Goal: Information Seeking & Learning: Learn about a topic

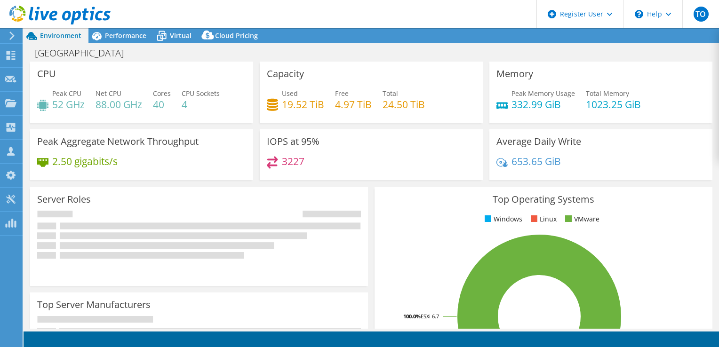
select select "USD"
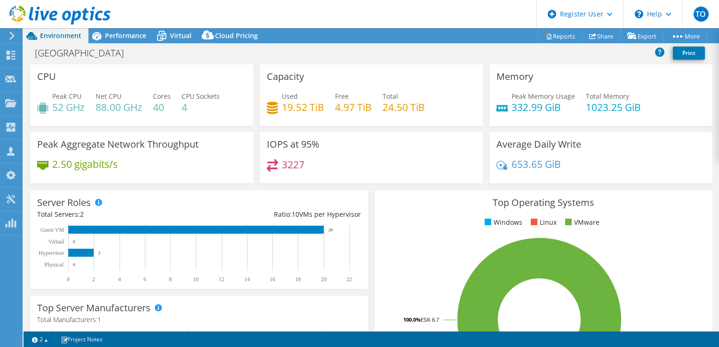
click at [103, 30] on div at bounding box center [55, 16] width 111 height 32
click at [105, 35] on span "Performance" at bounding box center [125, 35] width 41 height 9
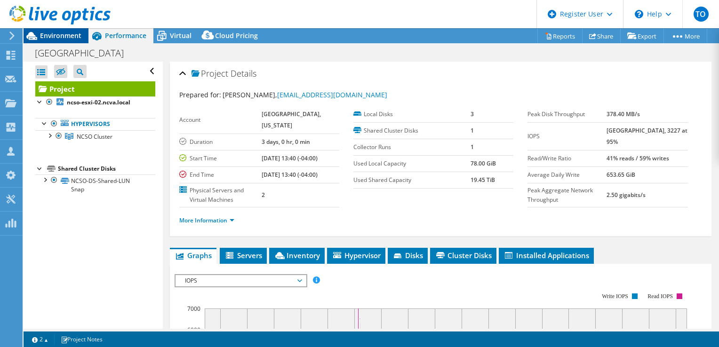
click at [56, 37] on span "Environment" at bounding box center [60, 35] width 41 height 9
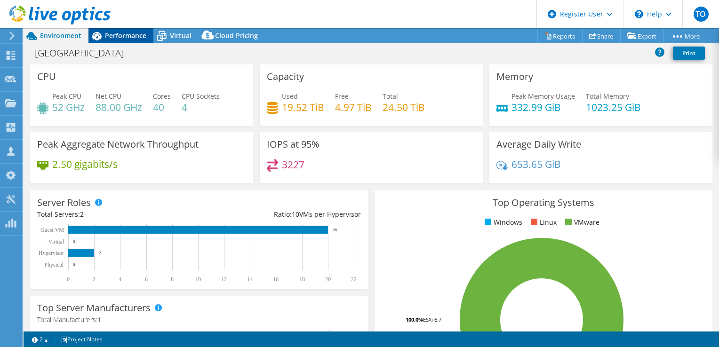
click at [126, 37] on span "Performance" at bounding box center [125, 35] width 41 height 9
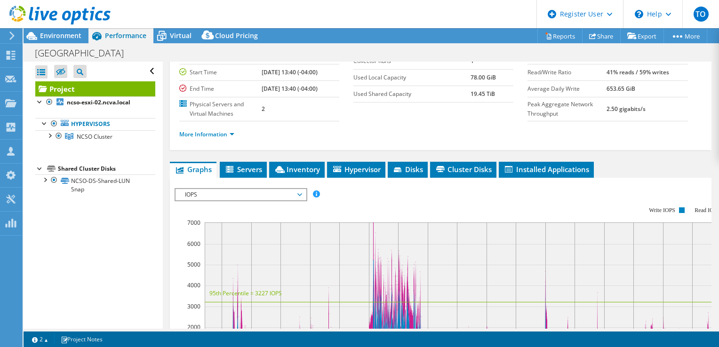
scroll to position [94, 0]
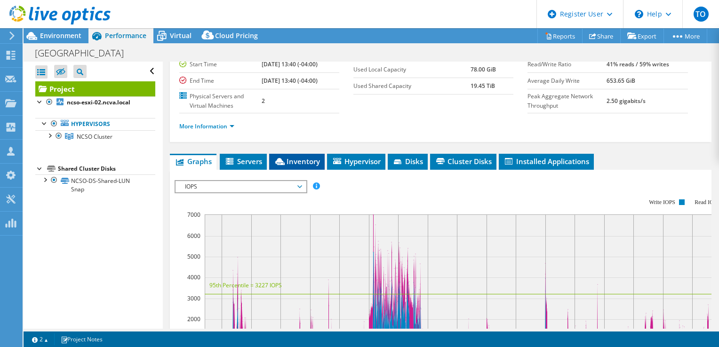
click at [307, 160] on span "Inventory" at bounding box center [297, 161] width 46 height 9
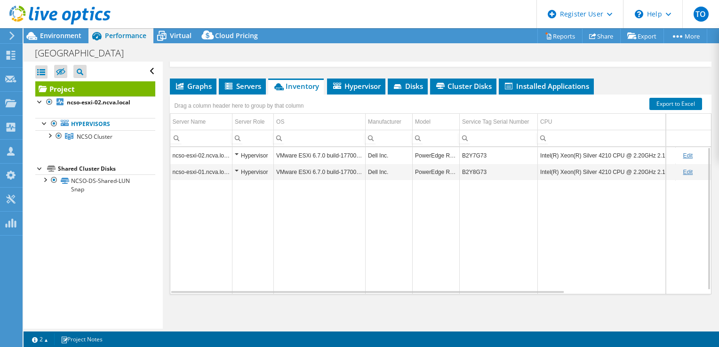
scroll to position [0, 0]
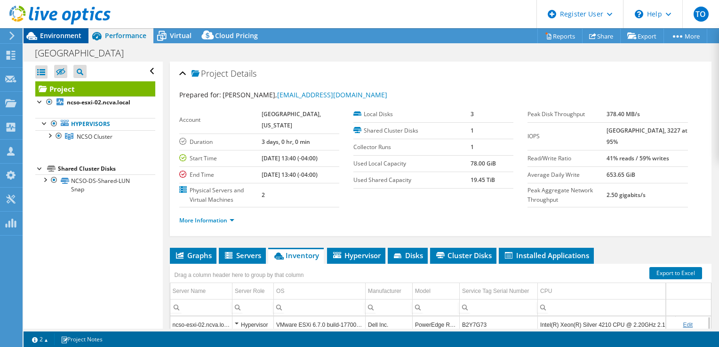
click at [64, 37] on span "Environment" at bounding box center [60, 35] width 41 height 9
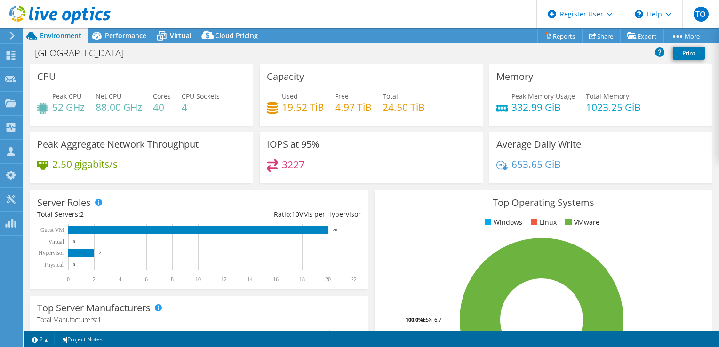
click at [365, 72] on div "Capacity Used 19.52 TiB Free 4.97 TiB Total 24.50 TiB" at bounding box center [371, 95] width 223 height 62
click at [133, 40] on div "Performance" at bounding box center [120, 35] width 65 height 15
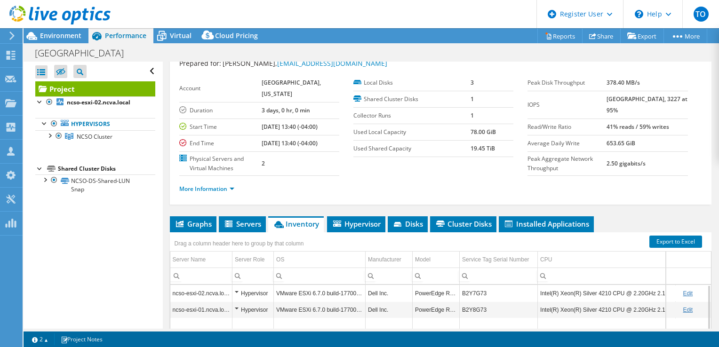
scroll to position [47, 0]
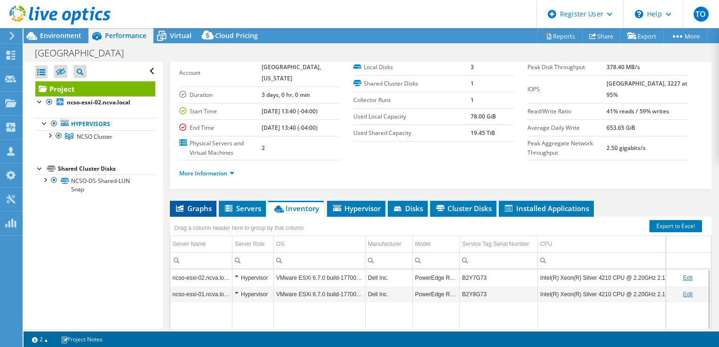
click at [207, 204] on span "Graphs" at bounding box center [193, 208] width 37 height 9
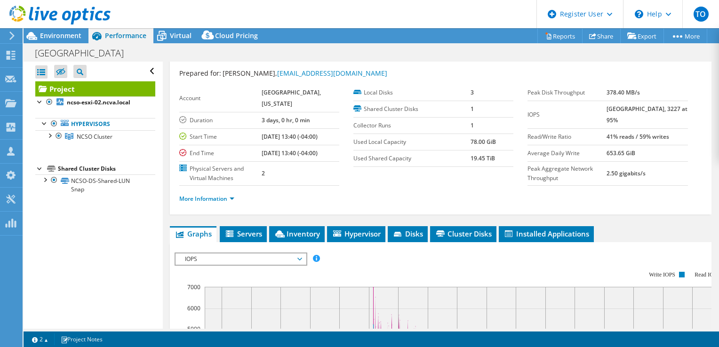
scroll to position [0, 0]
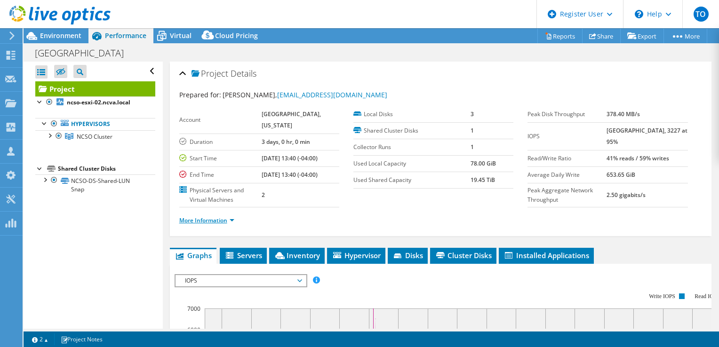
click at [208, 220] on link "More Information" at bounding box center [206, 220] width 55 height 8
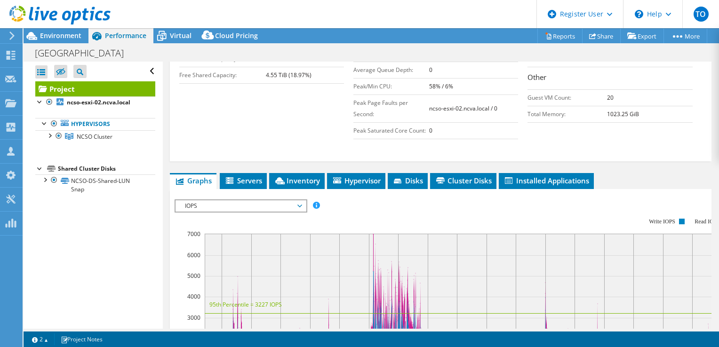
scroll to position [282, 0]
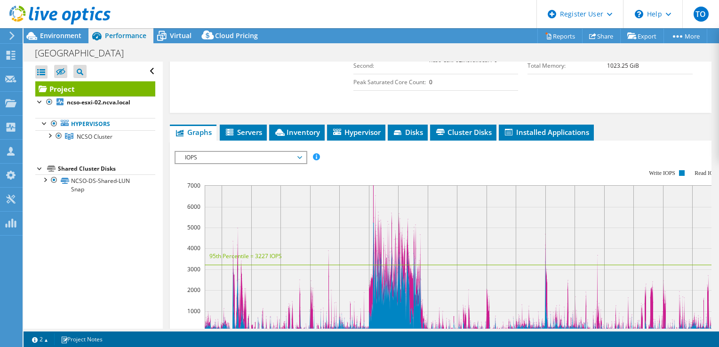
click at [211, 148] on div "IOPS Disk Throughput IO Size Latency Queue Depth CPU Percentage Memory Page Fau…" at bounding box center [441, 309] width 532 height 326
click at [211, 152] on span "IOPS" at bounding box center [240, 157] width 121 height 11
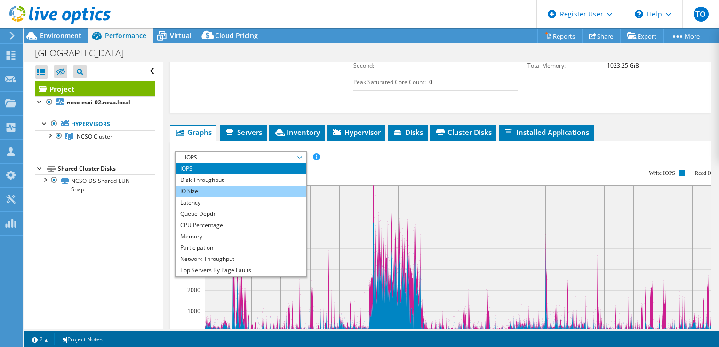
click at [215, 186] on li "IO Size" at bounding box center [240, 191] width 130 height 11
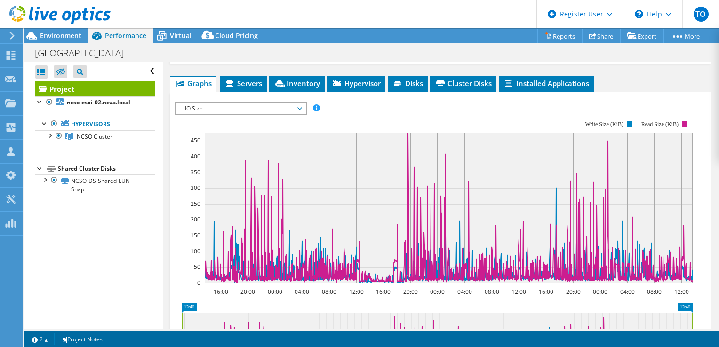
scroll to position [329, 0]
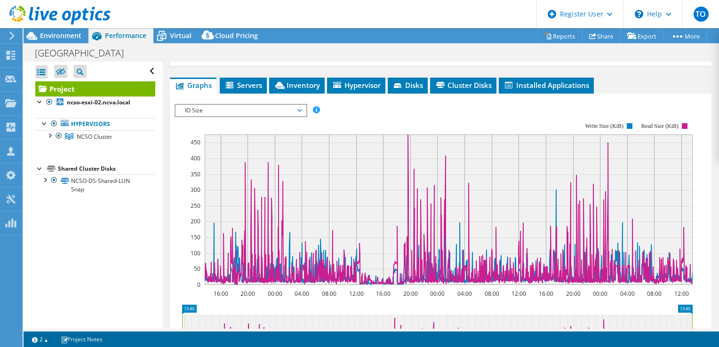
click at [223, 110] on span "IO Size" at bounding box center [240, 110] width 121 height 11
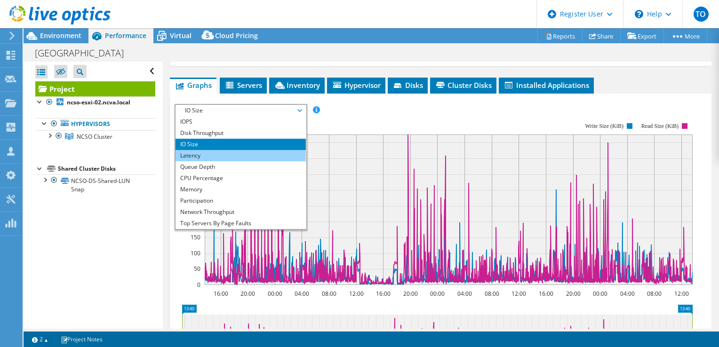
click at [205, 153] on li "Latency" at bounding box center [240, 155] width 130 height 11
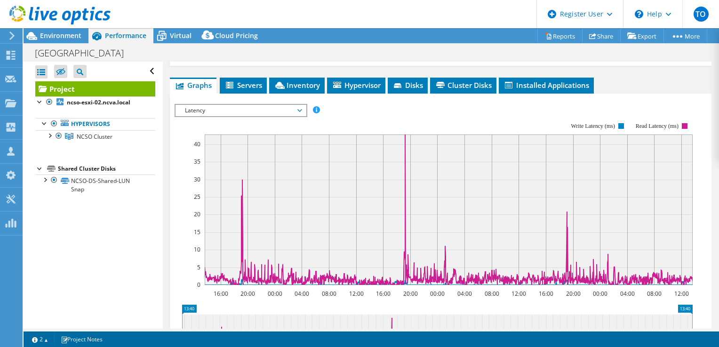
click at [198, 106] on span "Latency" at bounding box center [240, 110] width 121 height 11
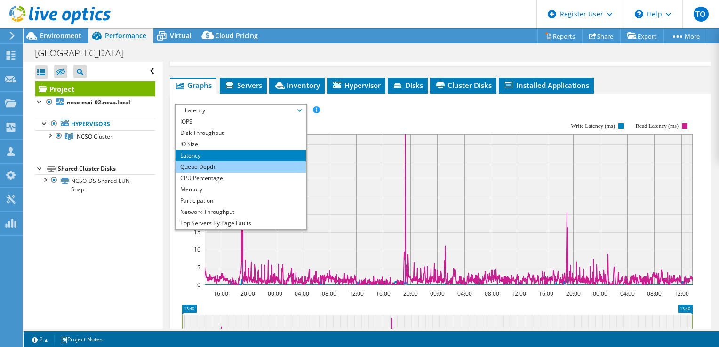
click at [228, 161] on li "Queue Depth" at bounding box center [240, 166] width 130 height 11
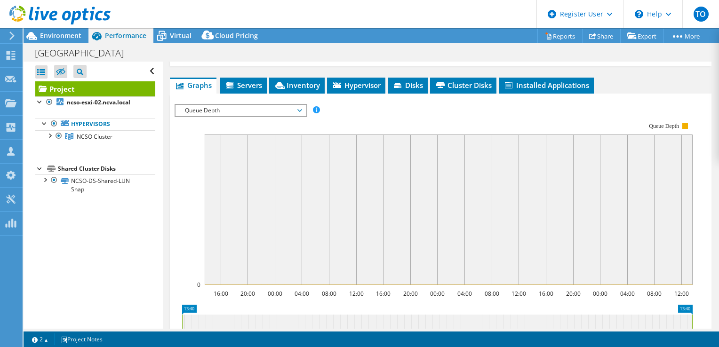
click at [257, 107] on span "Queue Depth" at bounding box center [240, 110] width 121 height 11
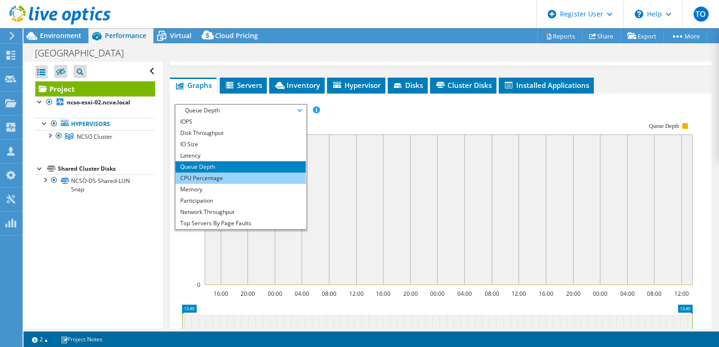
scroll to position [34, 0]
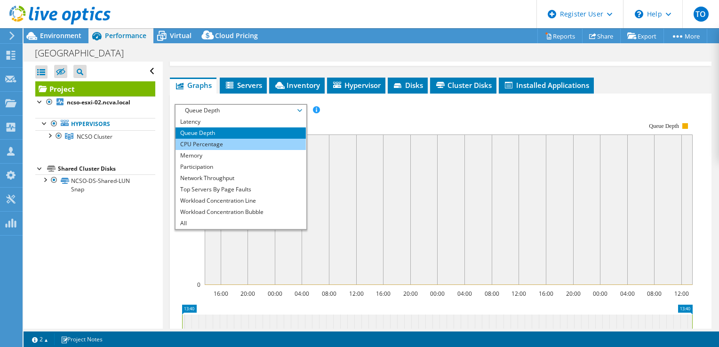
click at [241, 142] on li "CPU Percentage" at bounding box center [240, 144] width 130 height 11
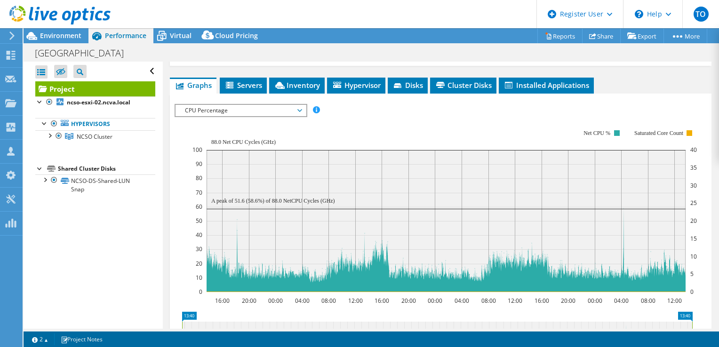
click at [224, 106] on span "CPU Percentage" at bounding box center [240, 110] width 121 height 11
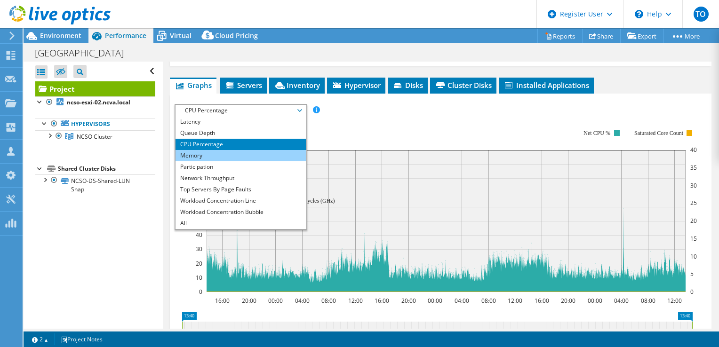
click at [221, 150] on li "Memory" at bounding box center [240, 155] width 130 height 11
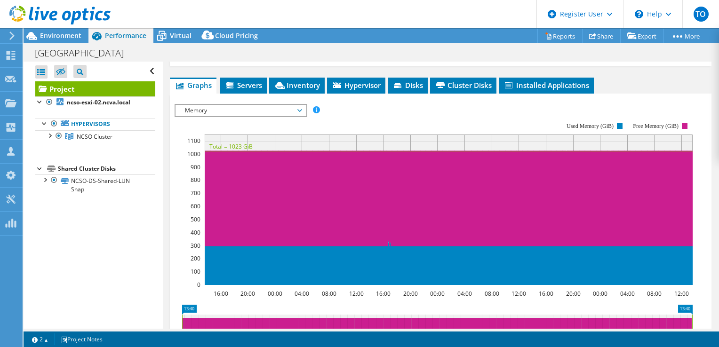
click at [260, 107] on span "Memory" at bounding box center [240, 110] width 121 height 11
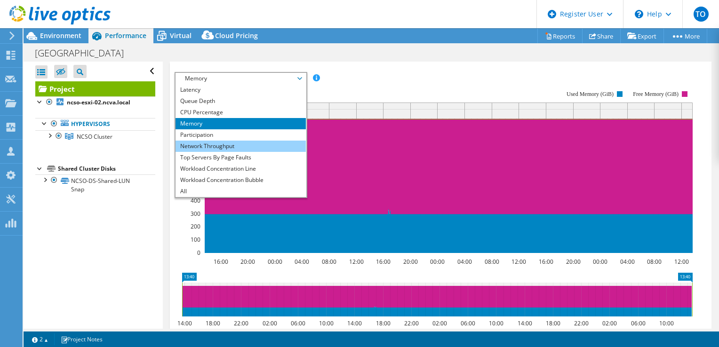
scroll to position [376, 0]
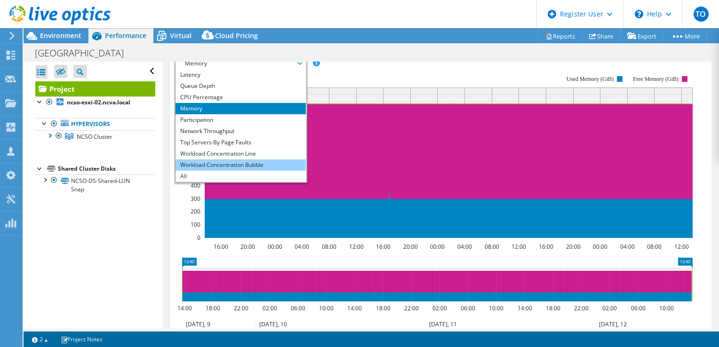
click at [243, 164] on li "Workload Concentration Bubble" at bounding box center [240, 164] width 130 height 11
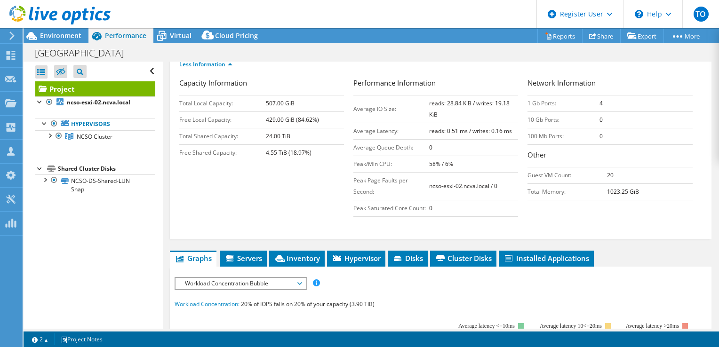
scroll to position [141, 0]
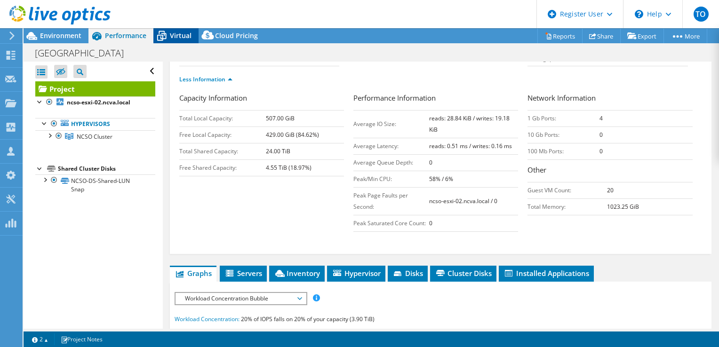
click at [170, 39] on span "Virtual" at bounding box center [181, 35] width 22 height 9
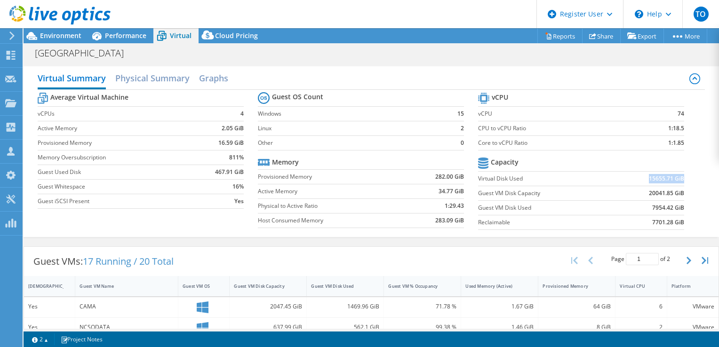
drag, startPoint x: 638, startPoint y: 178, endPoint x: 676, endPoint y: 175, distance: 38.2
click at [676, 175] on td "15655.71 GiB" at bounding box center [648, 178] width 71 height 15
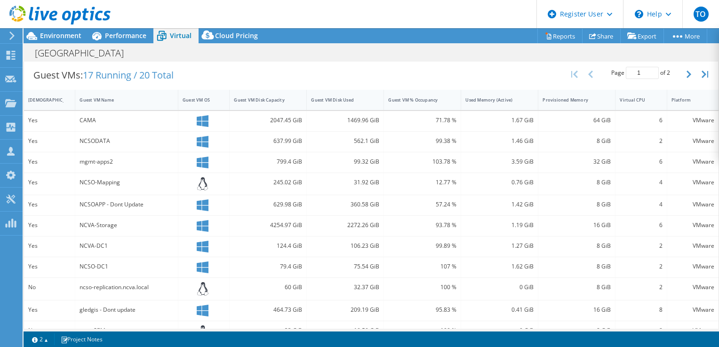
scroll to position [188, 0]
click at [346, 99] on div "Guest VM Disk Used" at bounding box center [339, 98] width 57 height 6
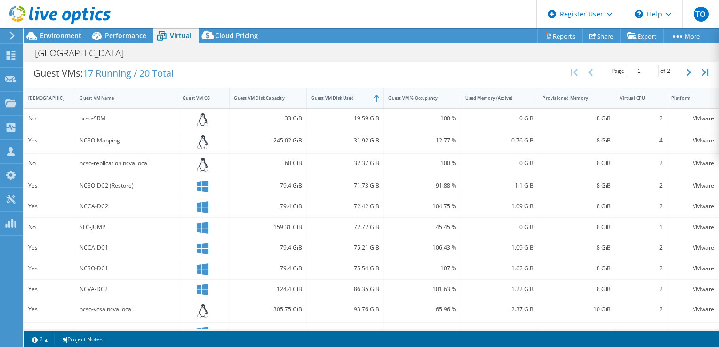
click at [346, 99] on div "Guest VM Disk Used" at bounding box center [339, 98] width 57 height 6
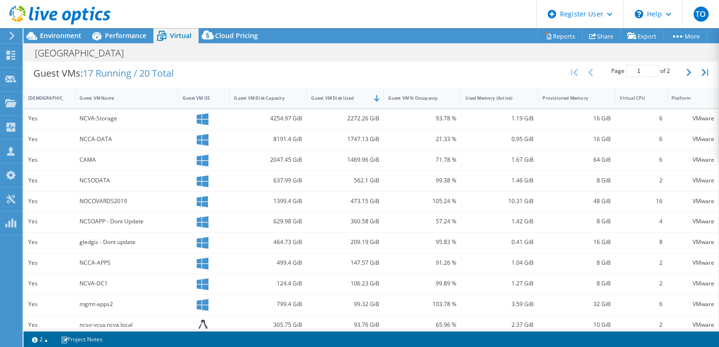
drag, startPoint x: 346, startPoint y: 99, endPoint x: 308, endPoint y: 65, distance: 50.3
click at [308, 65] on div "Guest VMs: 17 Running / 20 Total Page 1 of 2 5 rows 10 rows 20 rows 25 rows 50 …" at bounding box center [371, 73] width 694 height 29
drag, startPoint x: 78, startPoint y: 135, endPoint x: 122, endPoint y: 144, distance: 45.6
click at [122, 144] on div "NCCA-DATA" at bounding box center [126, 140] width 103 height 20
copy div "NCSODATA"
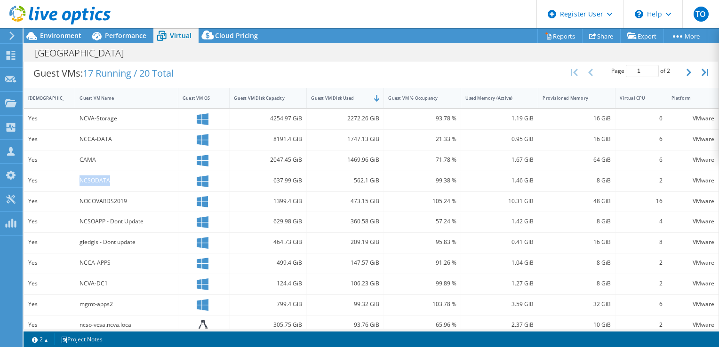
drag, startPoint x: 80, startPoint y: 177, endPoint x: 113, endPoint y: 186, distance: 34.6
click at [113, 186] on div "NCSODATA" at bounding box center [126, 181] width 103 height 20
copy div "NOCOVARDS2019"
drag, startPoint x: 75, startPoint y: 199, endPoint x: 124, endPoint y: 204, distance: 49.6
click at [124, 204] on div "NOCOVARDS2019" at bounding box center [126, 202] width 103 height 20
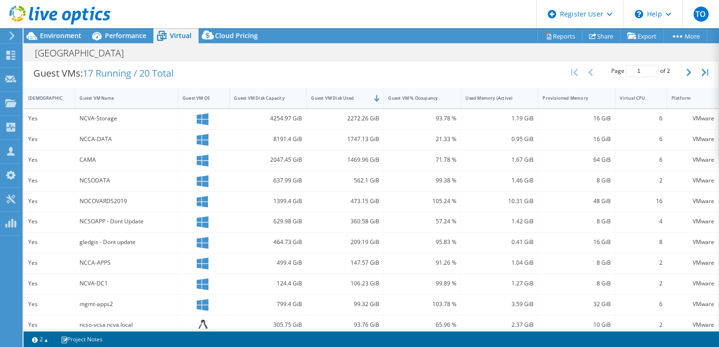
click at [122, 221] on div "NCSOAPP - Dont Update" at bounding box center [126, 221] width 94 height 10
click at [105, 261] on div "NCCA-APPS" at bounding box center [126, 263] width 94 height 10
drag, startPoint x: 112, startPoint y: 285, endPoint x: 60, endPoint y: 289, distance: 52.4
click at [60, 289] on div "Yes NCVA-DC1 124.4 GiB 106.23 GiB 99.89 % 1.27 GiB 8 GiB 2 VMware" at bounding box center [371, 284] width 694 height 20
drag, startPoint x: 60, startPoint y: 289, endPoint x: 111, endPoint y: 284, distance: 51.1
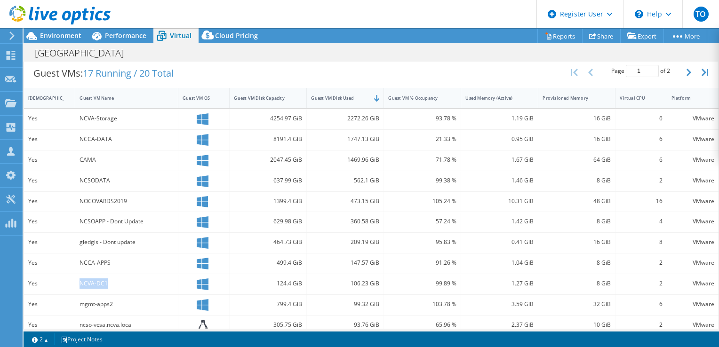
click at [111, 284] on div "NCVA-DC1" at bounding box center [126, 283] width 94 height 10
drag, startPoint x: 121, startPoint y: 302, endPoint x: 75, endPoint y: 302, distance: 46.6
click at [75, 302] on div "mgmt-apps2" at bounding box center [126, 305] width 103 height 20
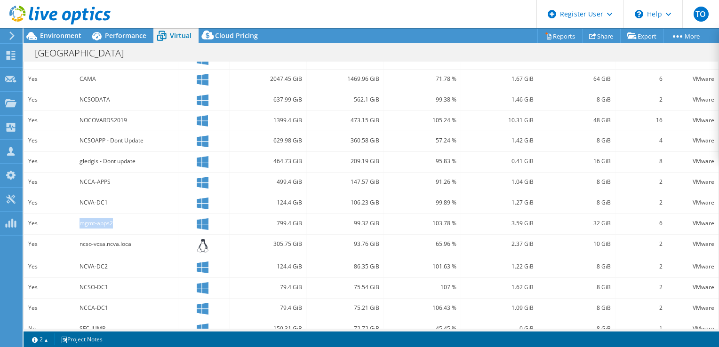
scroll to position [281, 0]
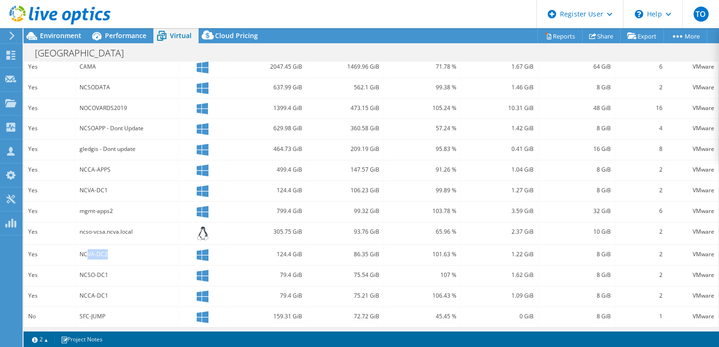
drag, startPoint x: 112, startPoint y: 253, endPoint x: 87, endPoint y: 247, distance: 26.1
click at [87, 249] on div "NCVA-DC2" at bounding box center [126, 254] width 94 height 10
drag, startPoint x: 87, startPoint y: 247, endPoint x: 77, endPoint y: 311, distance: 65.2
click at [77, 311] on div "SFC-JUMP" at bounding box center [126, 317] width 103 height 20
copy div "SFC-JUMP"
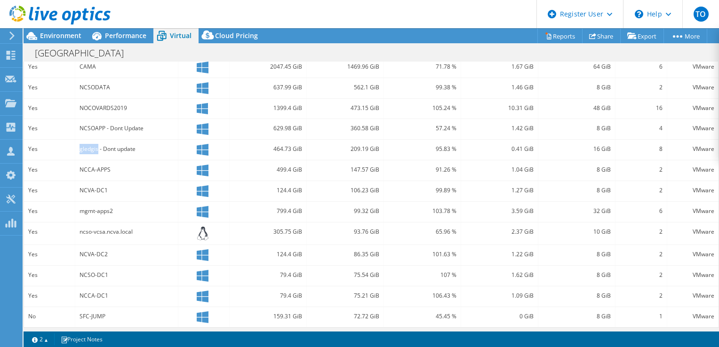
drag, startPoint x: 78, startPoint y: 150, endPoint x: 97, endPoint y: 151, distance: 19.4
click at [97, 151] on div "gledgis - Dont update" at bounding box center [126, 150] width 103 height 20
copy div "gledgis"
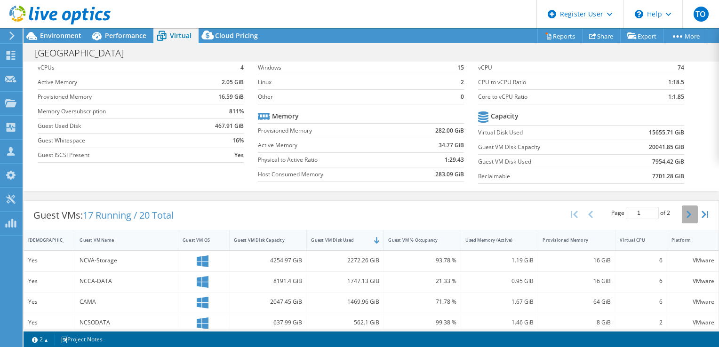
click at [682, 209] on button "button" at bounding box center [690, 215] width 16 height 18
type input "2"
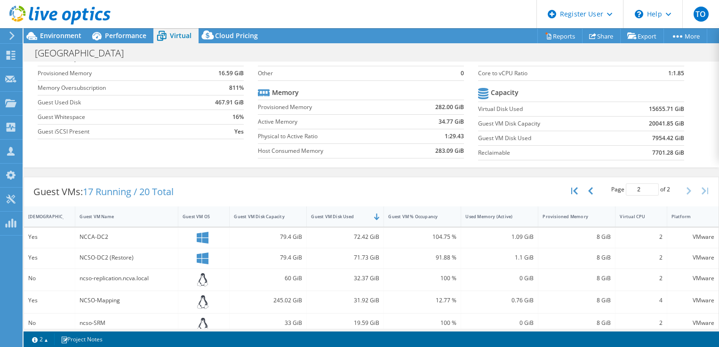
scroll to position [79, 0]
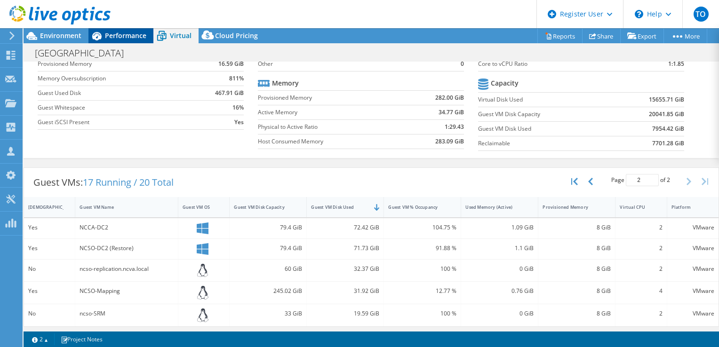
click at [111, 35] on span "Performance" at bounding box center [125, 35] width 41 height 9
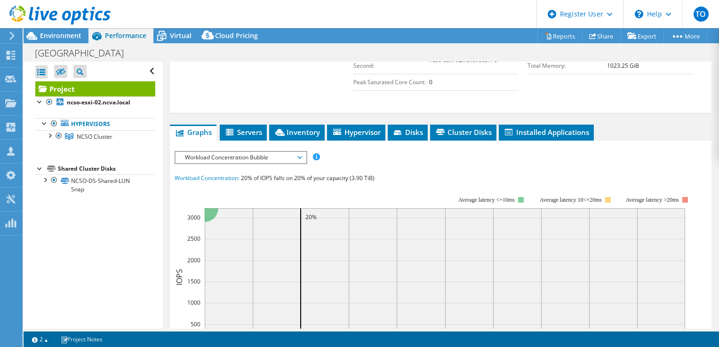
scroll to position [0, 0]
click at [228, 158] on span "Workload Concentration Bubble" at bounding box center [240, 157] width 121 height 11
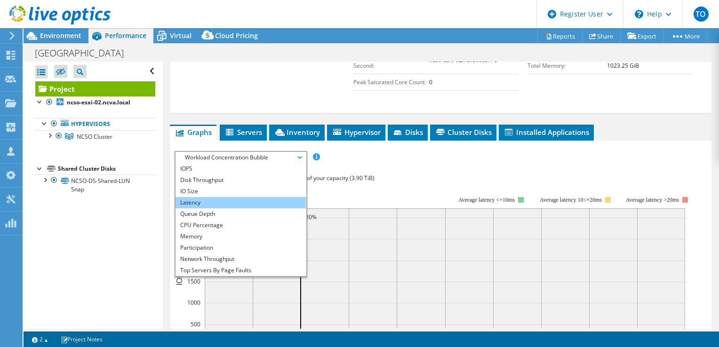
click at [200, 197] on li "Latency" at bounding box center [240, 202] width 130 height 11
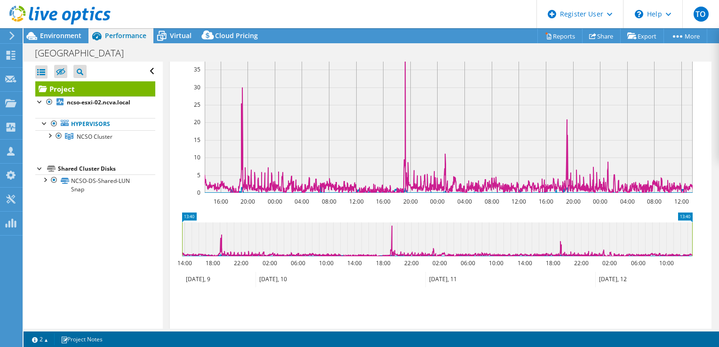
scroll to position [329, 0]
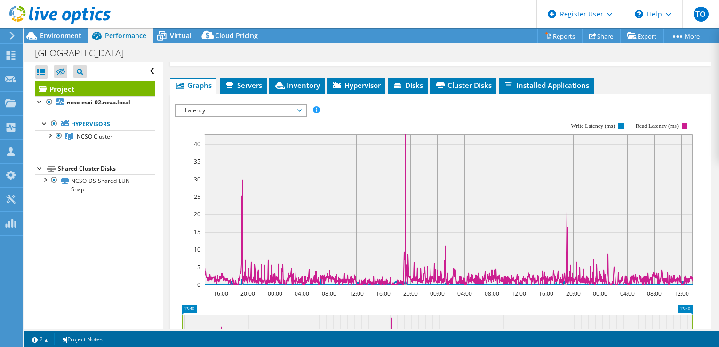
click at [267, 115] on rect at bounding box center [434, 204] width 518 height 188
click at [267, 105] on span "Latency" at bounding box center [240, 110] width 121 height 11
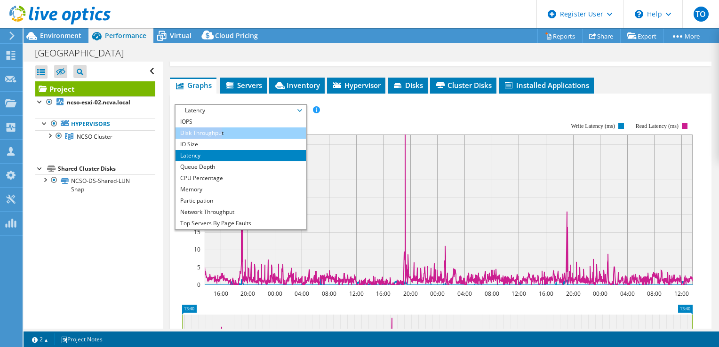
drag, startPoint x: 222, startPoint y: 122, endPoint x: 222, endPoint y: 127, distance: 5.7
click at [222, 127] on ul "IOPS Disk Throughput IO Size Latency Queue Depth CPU Percentage Memory Page Fau…" at bounding box center [240, 172] width 130 height 113
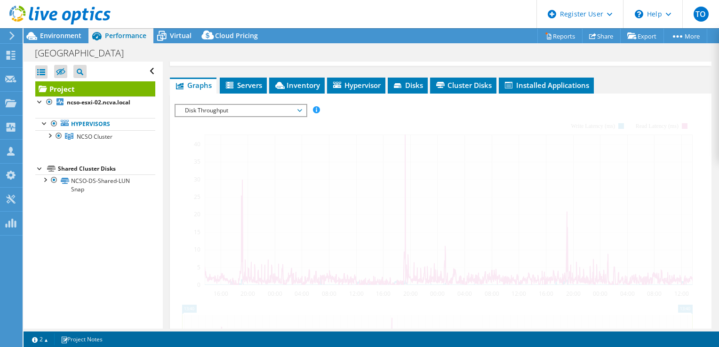
click at [222, 127] on div "IOPS Disk Throughput IO Size Latency Queue Depth CPU Percentage Memory Page Fau…" at bounding box center [441, 264] width 532 height 321
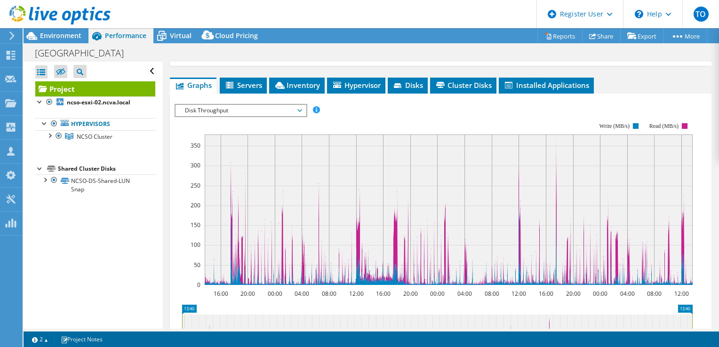
click at [228, 115] on rect at bounding box center [434, 204] width 518 height 188
click at [228, 112] on span "Disk Throughput" at bounding box center [240, 110] width 121 height 11
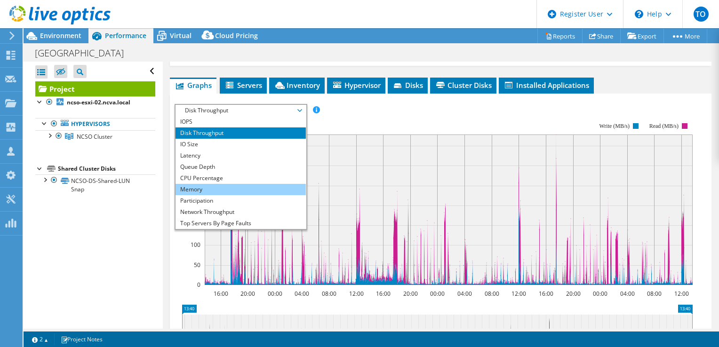
click at [215, 184] on li "Memory" at bounding box center [240, 189] width 130 height 11
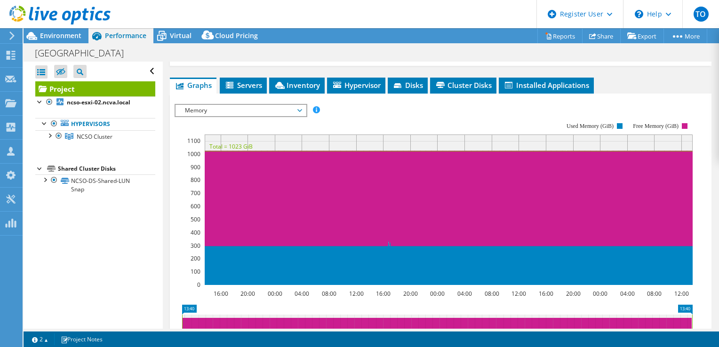
click at [214, 113] on span "Memory" at bounding box center [240, 110] width 121 height 11
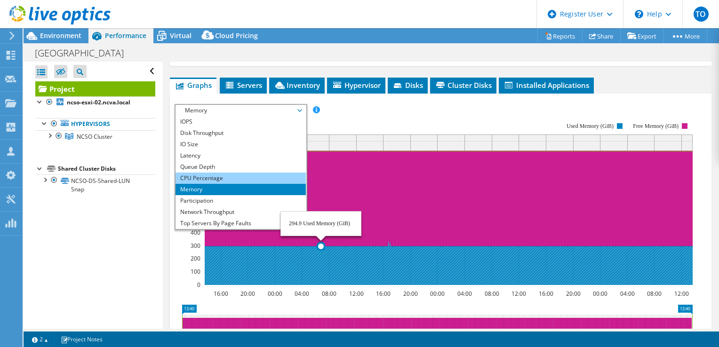
click at [186, 177] on li "CPU Percentage" at bounding box center [240, 178] width 130 height 11
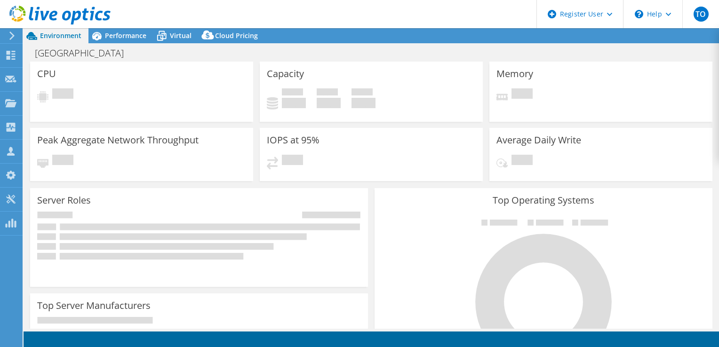
select select "USD"
